Goal: Answer question/provide support: Share knowledge or assist other users

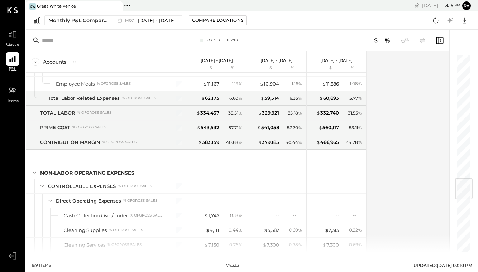
scroll to position [1209, 0]
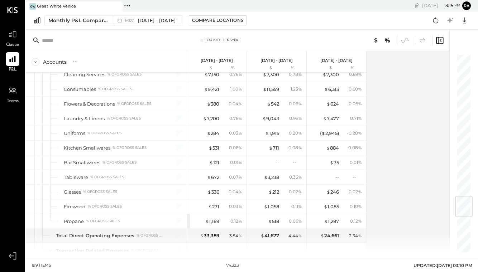
click at [218, 180] on div "$ 672" at bounding box center [213, 177] width 12 height 7
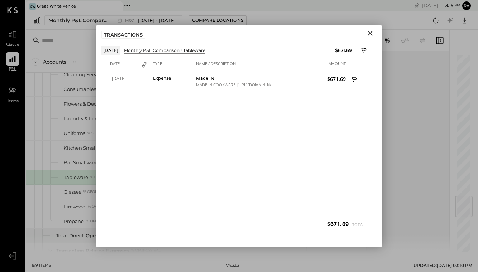
click at [219, 80] on div "Made IN" at bounding box center [232, 79] width 73 height 7
click at [369, 34] on icon "Close" at bounding box center [370, 33] width 9 height 9
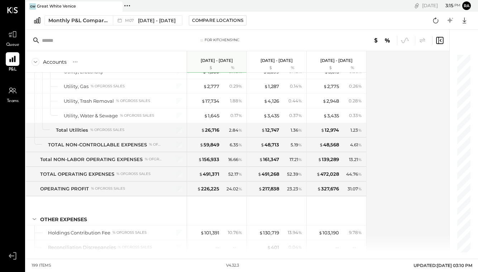
scroll to position [2049, 0]
drag, startPoint x: 0, startPoint y: 0, endPoint x: 9, endPoint y: 41, distance: 41.9
click at [9, 41] on div at bounding box center [13, 35] width 14 height 14
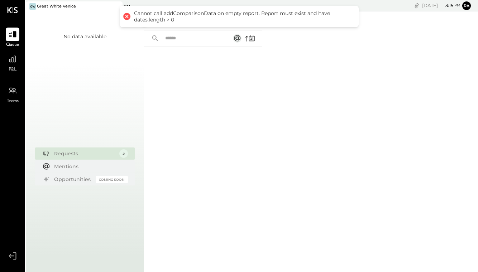
drag, startPoint x: 9, startPoint y: 41, endPoint x: 127, endPoint y: 16, distance: 120.2
click at [127, 16] on div at bounding box center [126, 16] width 10 height 10
drag, startPoint x: 127, startPoint y: 16, endPoint x: 220, endPoint y: 84, distance: 115.3
click at [220, 84] on div at bounding box center [203, 150] width 118 height 206
click at [219, 84] on div at bounding box center [203, 150] width 118 height 206
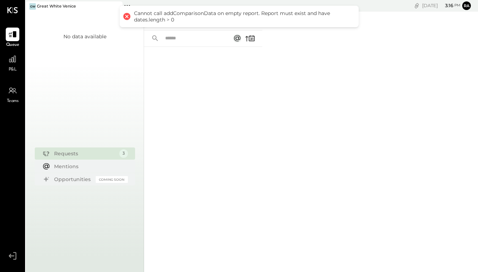
drag, startPoint x: 220, startPoint y: 84, endPoint x: 209, endPoint y: 11, distance: 73.5
click at [209, 11] on div "Cannot call addComparisonData on empty report. Report must exist and have dates…" at bounding box center [243, 16] width 218 height 13
drag, startPoint x: 209, startPoint y: 11, endPoint x: 202, endPoint y: 85, distance: 73.9
click at [202, 85] on div at bounding box center [203, 150] width 118 height 206
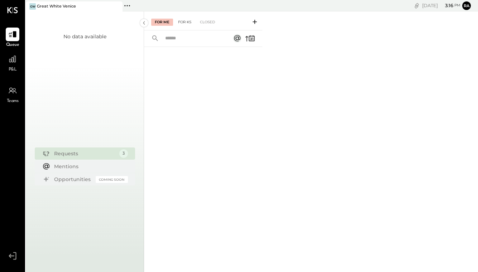
drag, startPoint x: 202, startPoint y: 85, endPoint x: 187, endPoint y: 24, distance: 63.0
click at [187, 24] on div "For KS" at bounding box center [185, 22] width 20 height 7
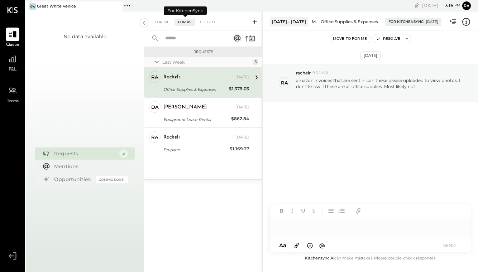
click at [218, 105] on div "[PERSON_NAME]" at bounding box center [198, 107] width 71 height 7
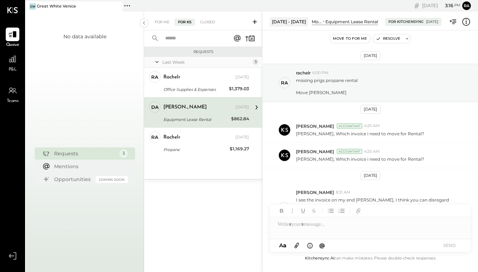
drag, startPoint x: 187, startPoint y: 24, endPoint x: 178, endPoint y: 62, distance: 39.0
click at [178, 62] on div "Last Week" at bounding box center [206, 62] width 89 height 6
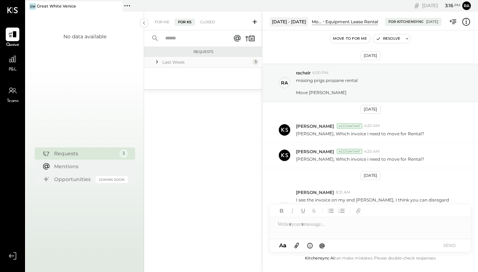
click at [178, 62] on div "Last Week" at bounding box center [206, 62] width 89 height 6
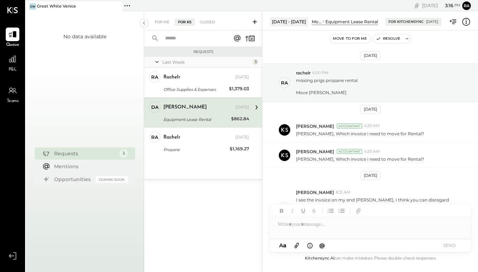
click at [256, 61] on div "3" at bounding box center [256, 62] width 6 height 6
drag, startPoint x: 178, startPoint y: 62, endPoint x: 187, endPoint y: 22, distance: 41.2
click at [187, 22] on div "For KS" at bounding box center [185, 22] width 20 height 7
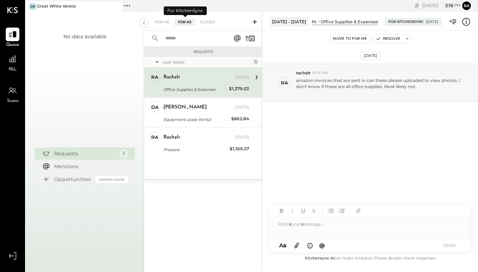
drag, startPoint x: 187, startPoint y: 22, endPoint x: 151, endPoint y: 22, distance: 36.6
click at [151, 22] on div "For Me For KS Closed" at bounding box center [203, 20] width 118 height 19
drag, startPoint x: 151, startPoint y: 22, endPoint x: 162, endPoint y: 22, distance: 11.5
click at [162, 22] on div "For Me" at bounding box center [162, 22] width 22 height 7
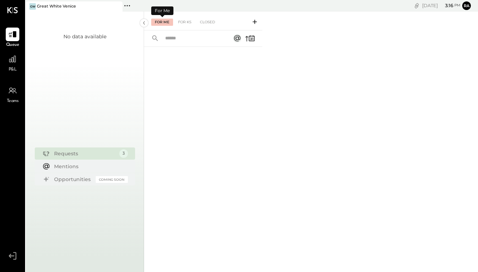
click at [208, 23] on div "Closed" at bounding box center [207, 22] width 22 height 7
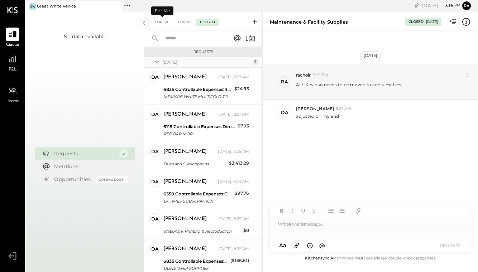
drag, startPoint x: 162, startPoint y: 22, endPoint x: 208, endPoint y: 20, distance: 45.2
click at [208, 20] on div "Closed" at bounding box center [207, 22] width 22 height 7
click at [183, 20] on div "For KS" at bounding box center [185, 22] width 20 height 7
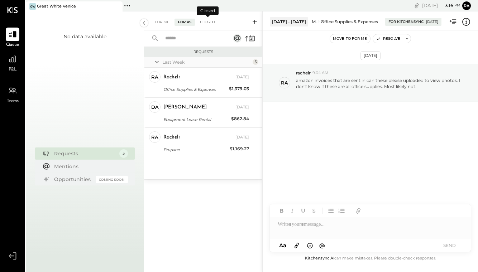
drag, startPoint x: 208, startPoint y: 20, endPoint x: 211, endPoint y: 22, distance: 3.7
click at [211, 22] on div "Closed" at bounding box center [207, 22] width 22 height 7
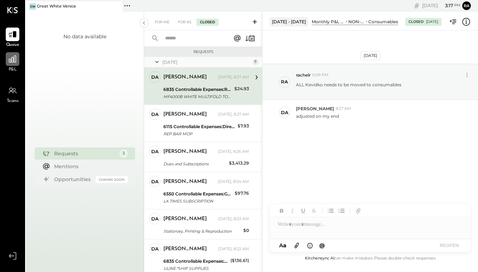
drag, startPoint x: 211, startPoint y: 22, endPoint x: 12, endPoint y: 64, distance: 202.9
click at [12, 64] on div at bounding box center [13, 59] width 14 height 14
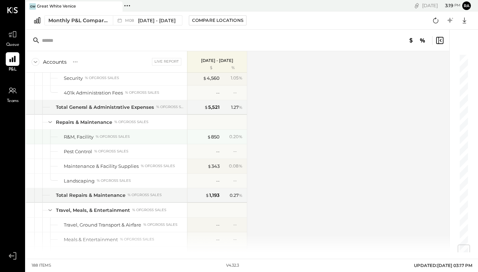
scroll to position [1558, 0]
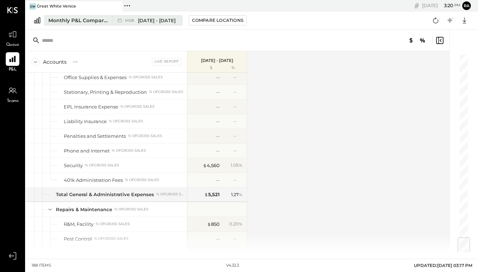
click at [165, 18] on span "[DATE] - [DATE]" at bounding box center [157, 20] width 38 height 7
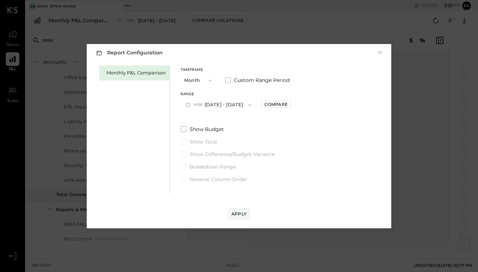
drag, startPoint x: 165, startPoint y: 18, endPoint x: 234, endPoint y: 104, distance: 110.8
click at [234, 104] on button "M08 [DATE] - [DATE]" at bounding box center [219, 104] width 76 height 13
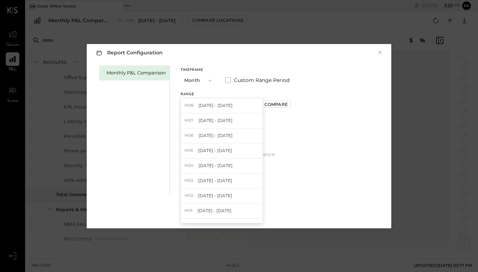
click at [218, 123] on span "[DATE] - [DATE]" at bounding box center [216, 121] width 34 height 6
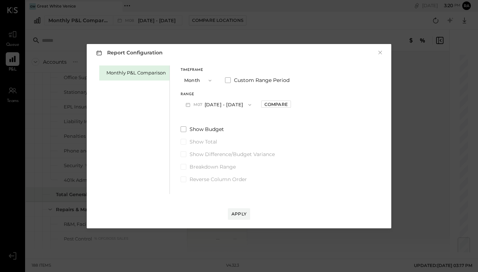
click at [267, 106] on div "Compare" at bounding box center [275, 104] width 23 height 6
drag, startPoint x: 234, startPoint y: 104, endPoint x: 284, endPoint y: 103, distance: 49.5
click at [290, 103] on icon "button" at bounding box center [292, 105] width 4 height 4
type input "*"
drag, startPoint x: 284, startPoint y: 103, endPoint x: 240, endPoint y: 210, distance: 115.9
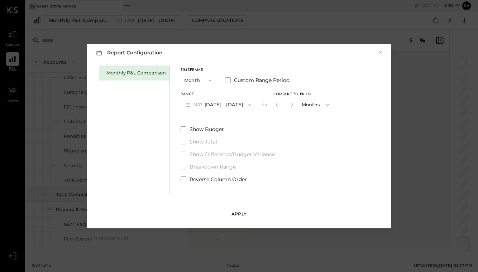
click at [240, 210] on button "Apply" at bounding box center [239, 214] width 22 height 11
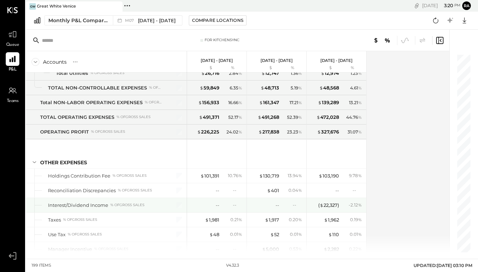
scroll to position [2187, 0]
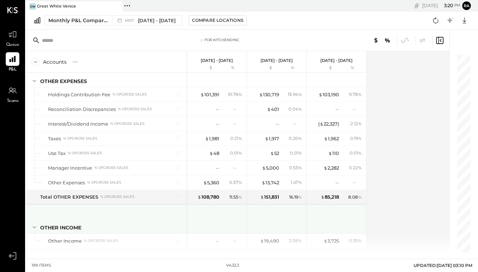
click at [214, 184] on div "$ 5,360" at bounding box center [211, 183] width 16 height 7
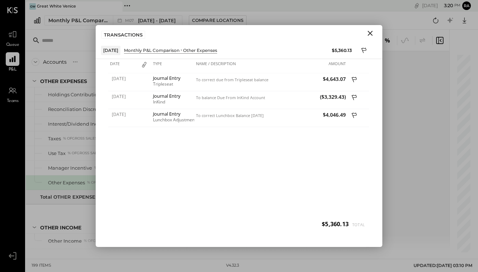
drag, startPoint x: 240, startPoint y: 210, endPoint x: 371, endPoint y: 34, distance: 219.6
click at [371, 34] on icon "Close" at bounding box center [370, 33] width 5 height 5
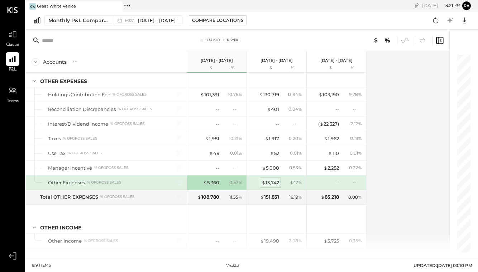
drag, startPoint x: 371, startPoint y: 34, endPoint x: 273, endPoint y: 181, distance: 176.8
click at [273, 181] on div "$ 13,742" at bounding box center [271, 183] width 18 height 7
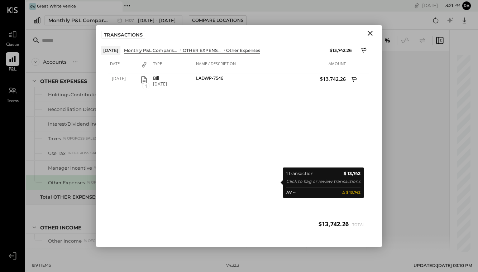
click at [145, 79] on icon "button" at bounding box center [144, 80] width 9 height 9
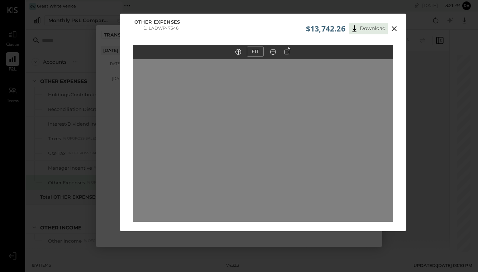
drag, startPoint x: 273, startPoint y: 181, endPoint x: 395, endPoint y: 29, distance: 194.3
click at [395, 29] on icon at bounding box center [394, 28] width 9 height 9
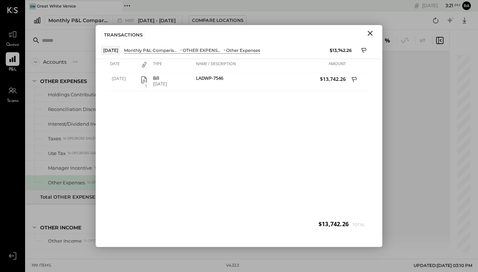
click at [373, 31] on icon "Close" at bounding box center [370, 33] width 9 height 9
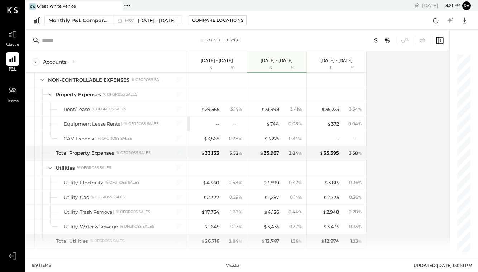
scroll to position [1925, 0]
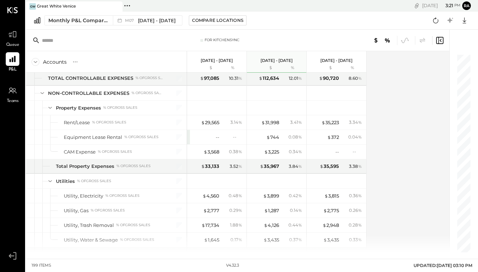
click at [275, 139] on div "$ 744" at bounding box center [272, 137] width 13 height 7
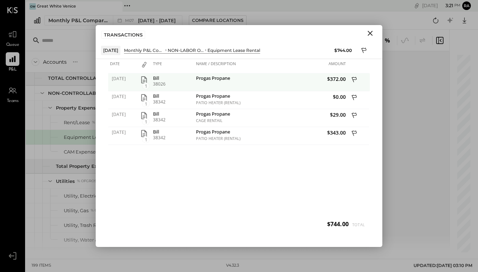
drag, startPoint x: 395, startPoint y: 29, endPoint x: 145, endPoint y: 79, distance: 254.7
click at [145, 79] on icon "button" at bounding box center [144, 80] width 9 height 9
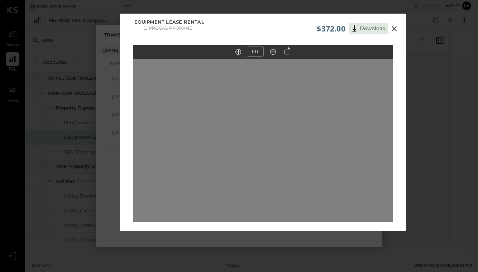
drag, startPoint x: 394, startPoint y: 30, endPoint x: 24, endPoint y: 70, distance: 371.2
click at [394, 30] on icon at bounding box center [394, 28] width 9 height 9
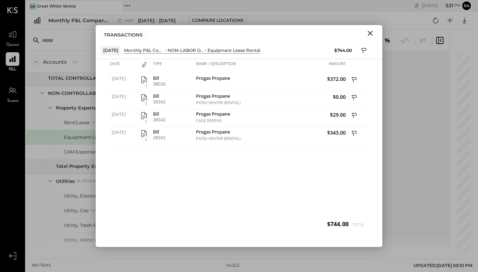
click at [366, 37] on icon "Close" at bounding box center [370, 33] width 9 height 9
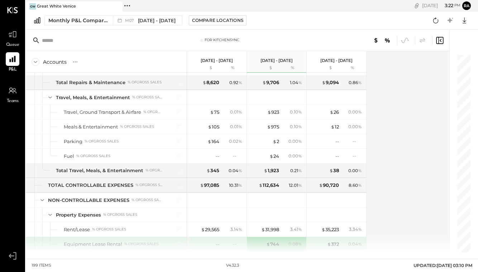
scroll to position [1723, 0]
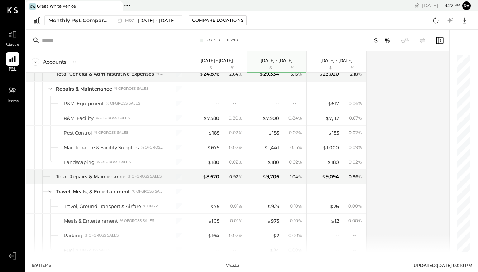
click at [216, 148] on div "$ 675" at bounding box center [213, 147] width 12 height 7
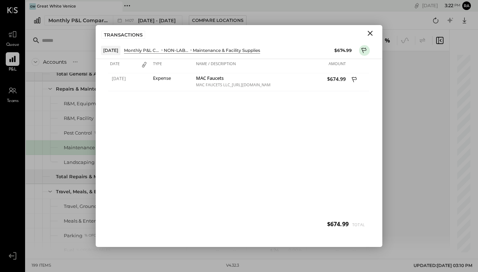
click at [370, 33] on icon "Close" at bounding box center [370, 33] width 5 height 5
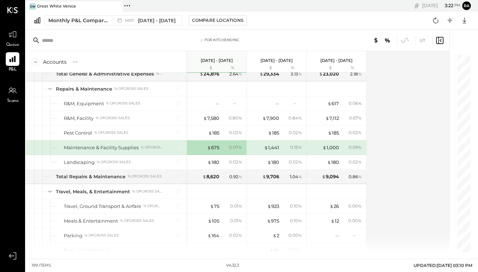
click at [216, 121] on div "$ 7,580" at bounding box center [211, 118] width 16 height 7
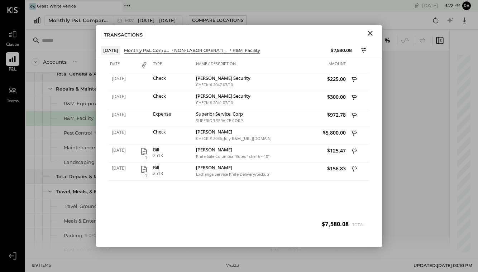
click at [369, 34] on icon "Close" at bounding box center [370, 33] width 9 height 9
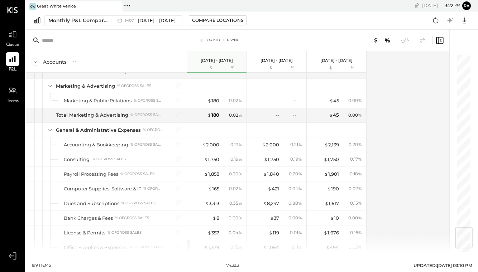
scroll to position [1473, 0]
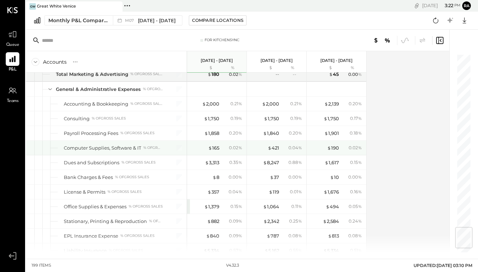
click at [127, 149] on div "Computer Supplies, Software & IT" at bounding box center [102, 148] width 77 height 7
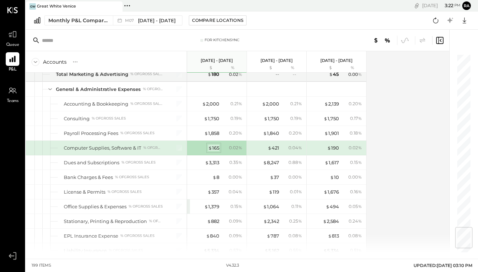
drag, startPoint x: 24, startPoint y: 70, endPoint x: 216, endPoint y: 149, distance: 207.3
click at [216, 149] on div "$ 165" at bounding box center [213, 148] width 11 height 7
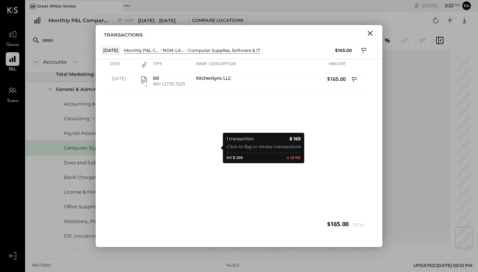
click at [370, 33] on icon "Close" at bounding box center [370, 33] width 5 height 5
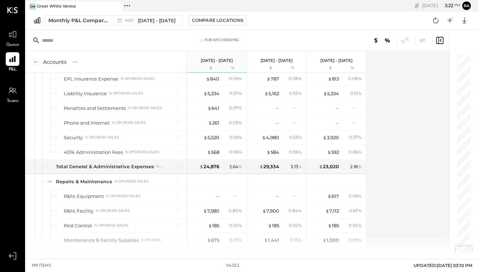
scroll to position [1732, 0]
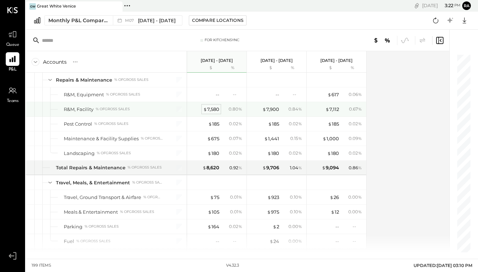
drag, startPoint x: 216, startPoint y: 149, endPoint x: 214, endPoint y: 106, distance: 42.3
click at [214, 106] on div "$ 7,580" at bounding box center [211, 109] width 16 height 7
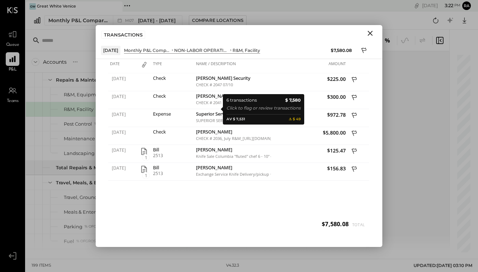
click at [355, 80] on icon at bounding box center [355, 80] width 6 height 9
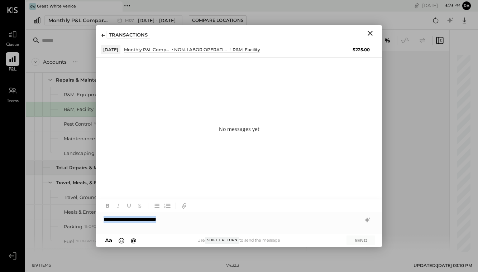
click at [219, 224] on div "**********" at bounding box center [239, 220] width 287 height 14
click at [362, 242] on button "SEND" at bounding box center [361, 241] width 29 height 10
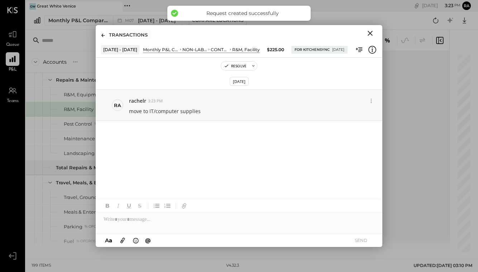
drag, startPoint x: 24, startPoint y: 70, endPoint x: 372, endPoint y: 33, distance: 350.0
click at [372, 33] on icon "Close" at bounding box center [370, 33] width 9 height 9
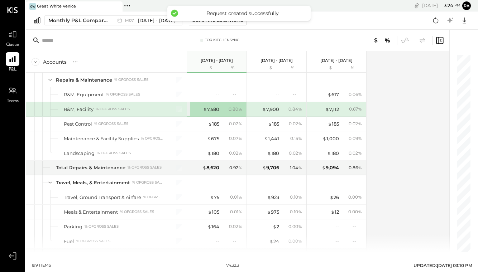
click at [213, 111] on div "$ 7,580" at bounding box center [211, 109] width 16 height 7
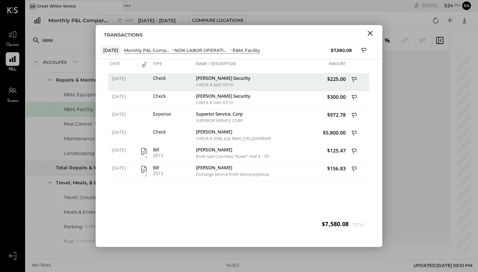
click at [354, 96] on icon at bounding box center [355, 98] width 6 height 9
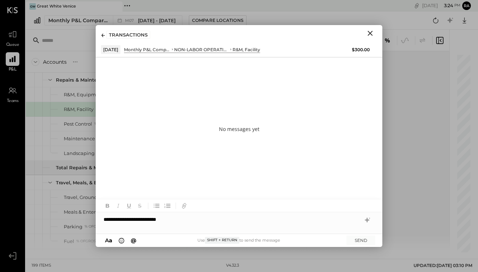
click at [359, 242] on button "SEND" at bounding box center [361, 241] width 29 height 10
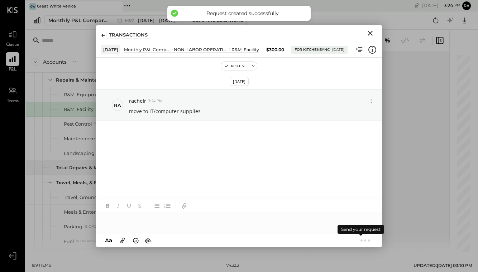
click at [372, 33] on icon "Close" at bounding box center [370, 33] width 9 height 9
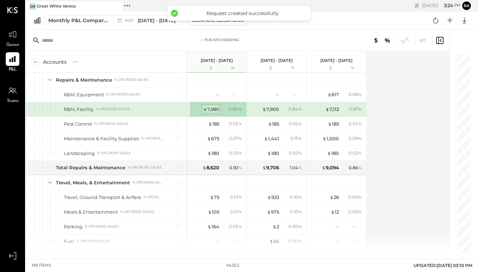
drag, startPoint x: 372, startPoint y: 33, endPoint x: 213, endPoint y: 109, distance: 177.1
click at [213, 109] on div "$ 7,580" at bounding box center [211, 109] width 16 height 7
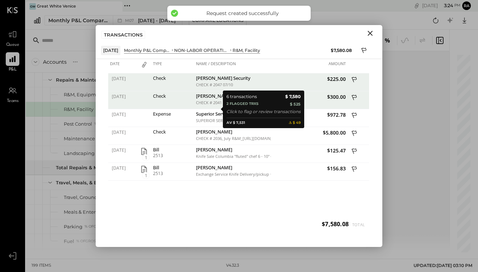
click at [291, 231] on div "Date Type Name / Description Amount [DATE] Check [PERSON_NAME] Security CHECK #…" at bounding box center [239, 153] width 287 height 188
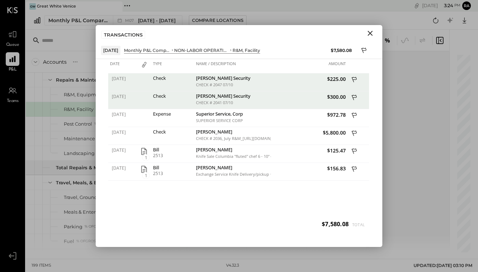
drag, startPoint x: 213, startPoint y: 109, endPoint x: 370, endPoint y: 32, distance: 175.7
click at [370, 32] on icon "Close" at bounding box center [370, 33] width 9 height 9
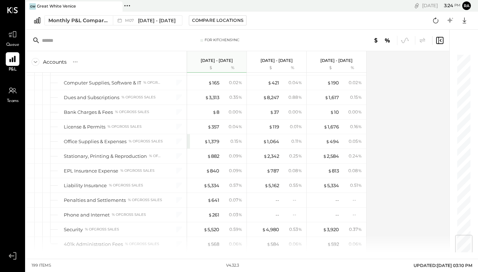
scroll to position [1535, 0]
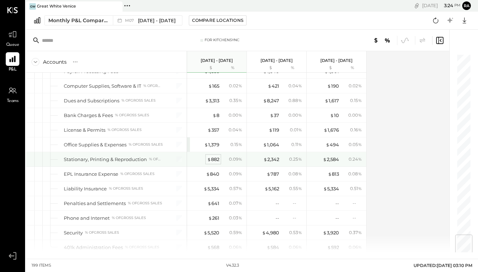
drag, startPoint x: 24, startPoint y: 70, endPoint x: 215, endPoint y: 158, distance: 210.4
click at [215, 158] on div "$ 882" at bounding box center [213, 159] width 12 height 7
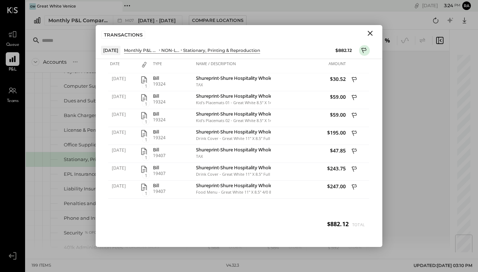
drag, startPoint x: 215, startPoint y: 158, endPoint x: 368, endPoint y: 35, distance: 196.2
click at [368, 35] on icon "Close" at bounding box center [370, 33] width 9 height 9
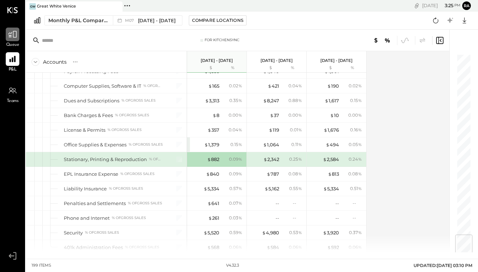
drag, startPoint x: 368, startPoint y: 35, endPoint x: 10, endPoint y: 33, distance: 358.4
click at [10, 33] on icon at bounding box center [12, 34] width 9 height 9
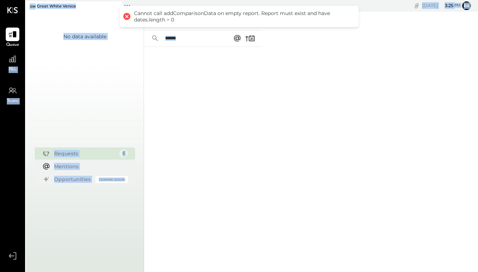
drag, startPoint x: 187, startPoint y: 95, endPoint x: 24, endPoint y: 70, distance: 164.3
click at [187, 95] on div at bounding box center [203, 150] width 118 height 206
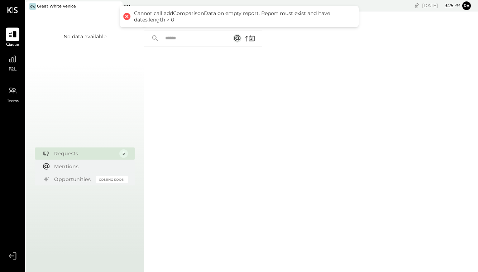
drag, startPoint x: 24, startPoint y: 70, endPoint x: 126, endPoint y: 14, distance: 116.1
click at [126, 14] on div at bounding box center [126, 16] width 10 height 10
click at [192, 27] on div "For Me For KS Closed" at bounding box center [203, 20] width 118 height 19
drag, startPoint x: 126, startPoint y: 14, endPoint x: 77, endPoint y: 142, distance: 136.9
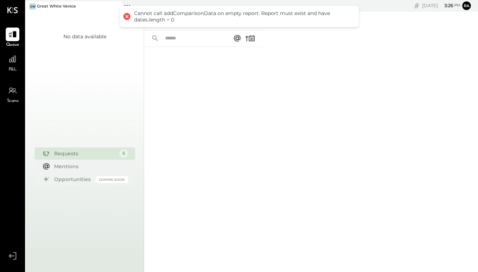
click at [77, 142] on div "No data available" at bounding box center [85, 85] width 118 height 118
drag, startPoint x: 77, startPoint y: 142, endPoint x: 75, endPoint y: 166, distance: 24.5
click at [75, 166] on div "Mentions" at bounding box center [89, 166] width 70 height 7
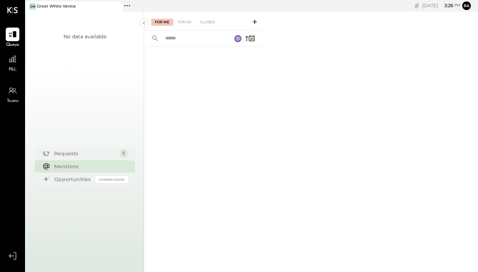
click at [75, 157] on div "Requests" at bounding box center [85, 153] width 62 height 7
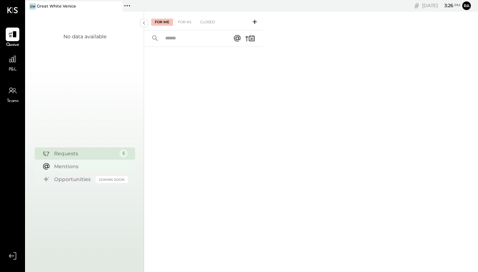
click at [185, 24] on div "For KS" at bounding box center [185, 22] width 20 height 7
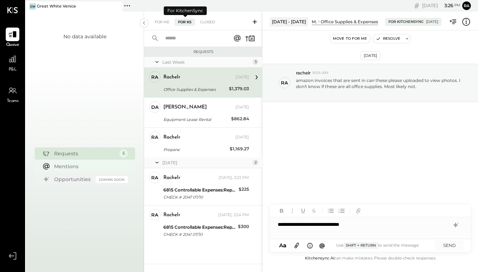
click at [296, 247] on icon at bounding box center [297, 245] width 4 height 5
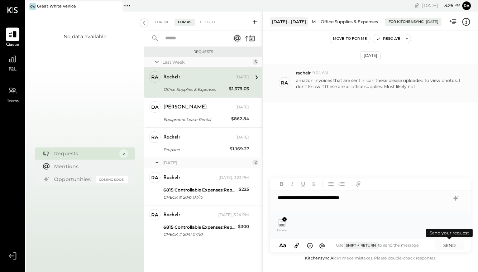
drag, startPoint x: 451, startPoint y: 249, endPoint x: 382, endPoint y: 86, distance: 177.2
click at [451, 249] on button "SEND" at bounding box center [449, 246] width 29 height 10
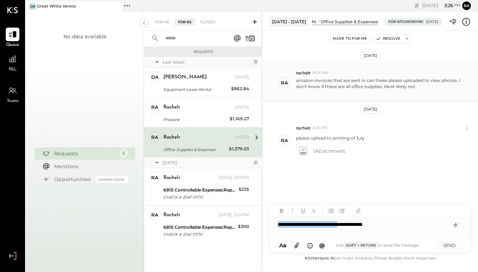
click at [368, 226] on div "**********" at bounding box center [370, 225] width 201 height 14
drag, startPoint x: 373, startPoint y: 229, endPoint x: 382, endPoint y: 86, distance: 143.3
click at [373, 229] on div "**********" at bounding box center [370, 225] width 201 height 14
drag, startPoint x: 382, startPoint y: 86, endPoint x: 371, endPoint y: 225, distance: 140.2
click at [371, 225] on div "**********" at bounding box center [370, 225] width 201 height 14
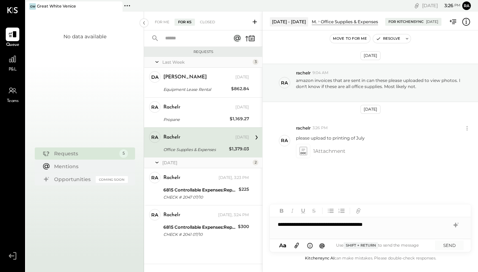
click at [368, 225] on div "**********" at bounding box center [370, 225] width 201 height 14
click at [421, 224] on div "**********" at bounding box center [370, 225] width 201 height 14
click at [297, 246] on icon at bounding box center [297, 245] width 4 height 5
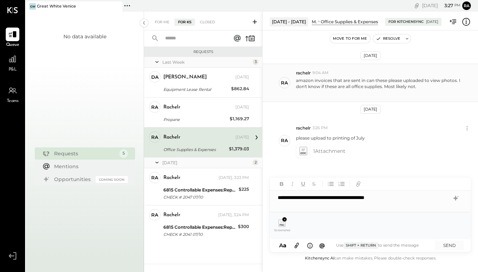
click at [451, 247] on button "SEND" at bounding box center [449, 246] width 29 height 10
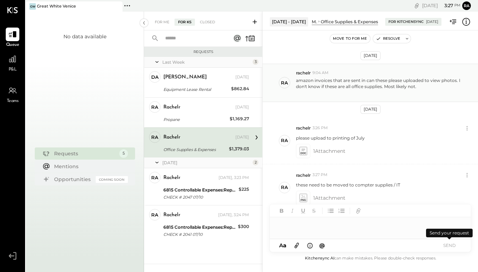
scroll to position [10, 0]
